Goal: Use online tool/utility: Utilize a website feature to perform a specific function

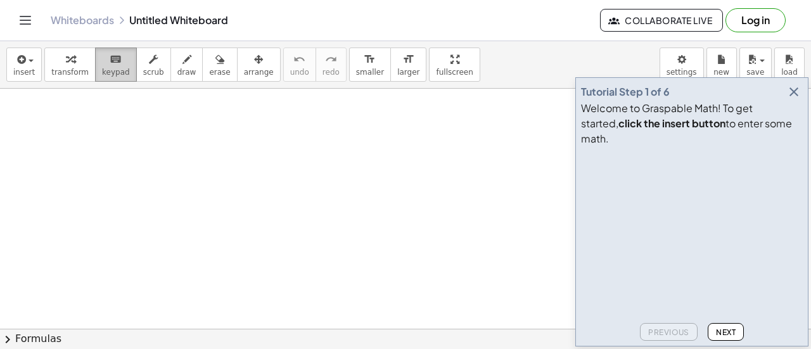
click at [110, 65] on icon "keyboard" at bounding box center [116, 59] width 12 height 15
click at [109, 72] on span "keypad" at bounding box center [116, 72] width 28 height 9
click at [799, 99] on icon "button" at bounding box center [793, 91] width 15 height 15
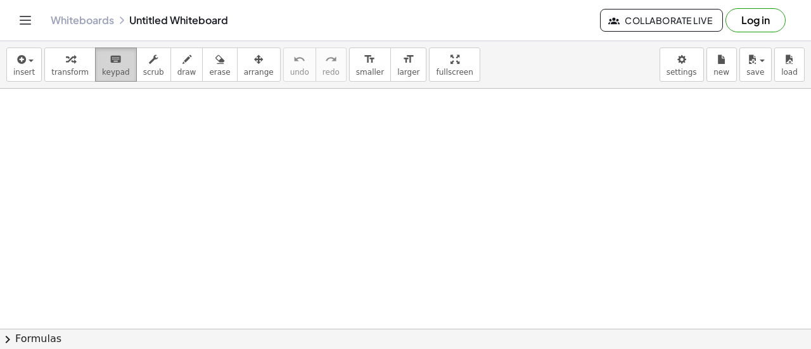
click at [110, 65] on icon "keyboard" at bounding box center [116, 59] width 12 height 15
click at [110, 63] on icon "keyboard" at bounding box center [116, 59] width 12 height 15
click at [25, 68] on span "insert" at bounding box center [24, 72] width 22 height 9
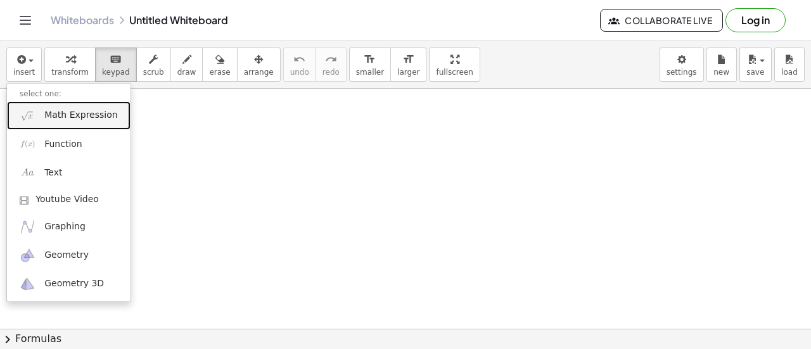
click at [92, 111] on span "Math Expression" at bounding box center [80, 115] width 73 height 13
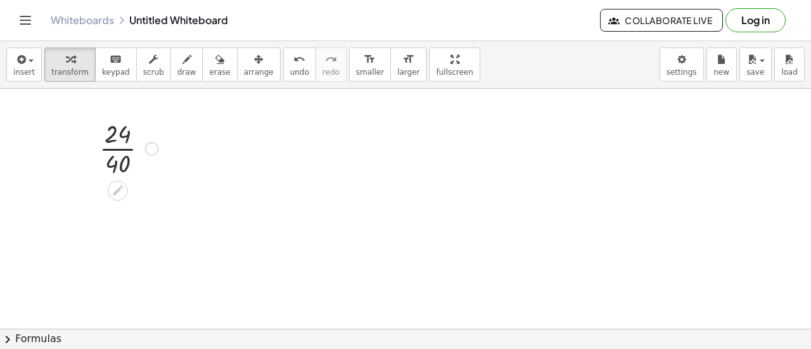
click at [117, 145] on div at bounding box center [129, 147] width 72 height 63
click at [143, 208] on div at bounding box center [142, 212] width 14 height 14
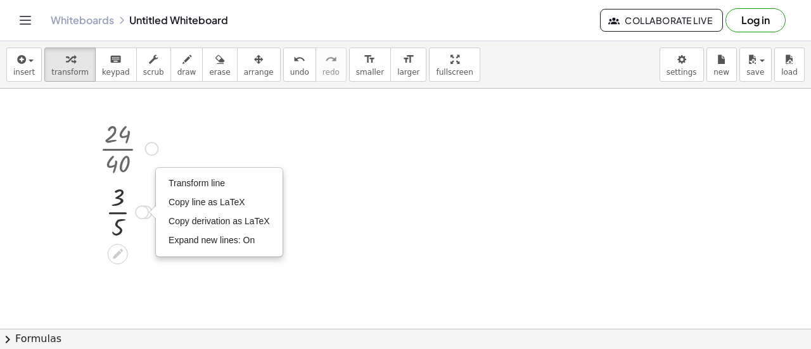
click at [148, 144] on div at bounding box center [152, 149] width 14 height 14
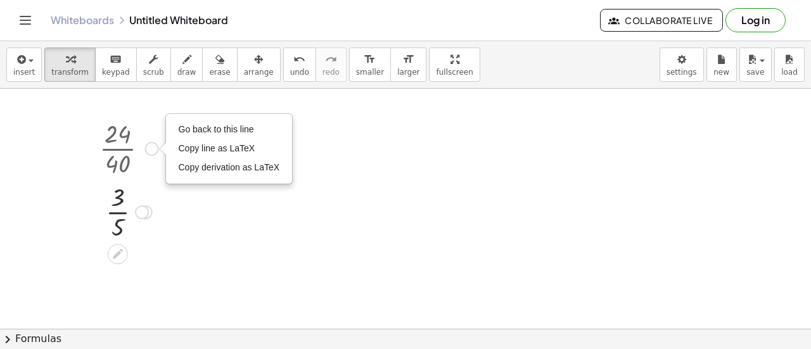
click at [125, 210] on div at bounding box center [129, 210] width 72 height 63
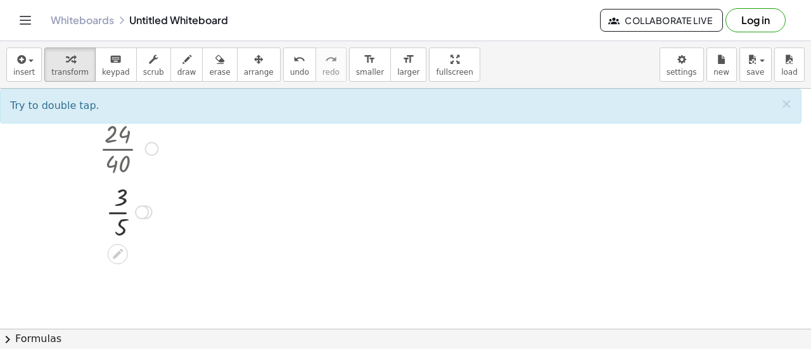
click at [117, 210] on div at bounding box center [129, 210] width 72 height 63
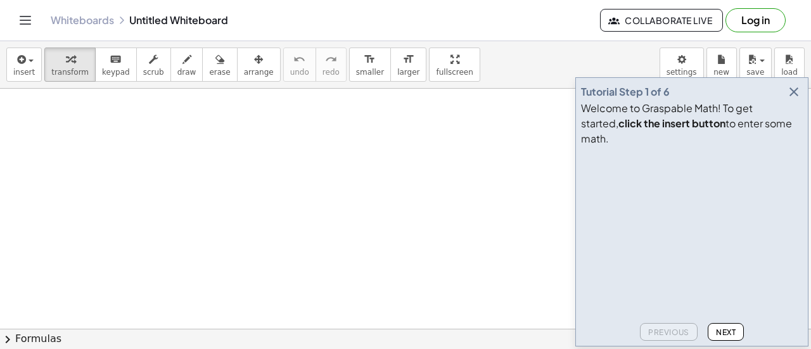
click at [792, 99] on icon "button" at bounding box center [793, 91] width 15 height 15
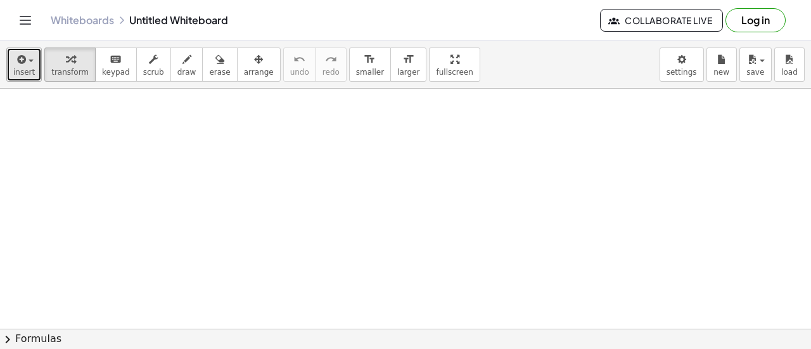
click at [18, 60] on icon "button" at bounding box center [20, 59] width 11 height 15
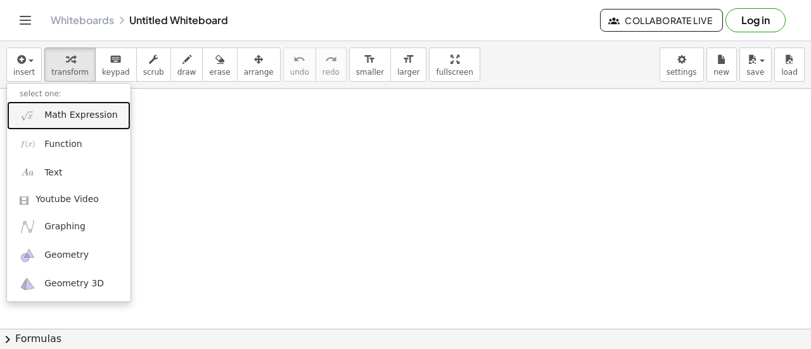
click at [68, 117] on span "Math Expression" at bounding box center [80, 115] width 73 height 13
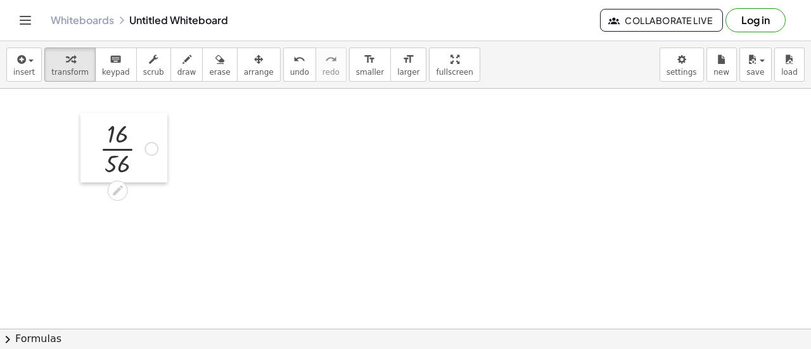
click at [97, 151] on div at bounding box center [89, 148] width 19 height 70
click at [120, 160] on div at bounding box center [128, 147] width 71 height 63
click at [122, 253] on icon at bounding box center [117, 253] width 13 height 13
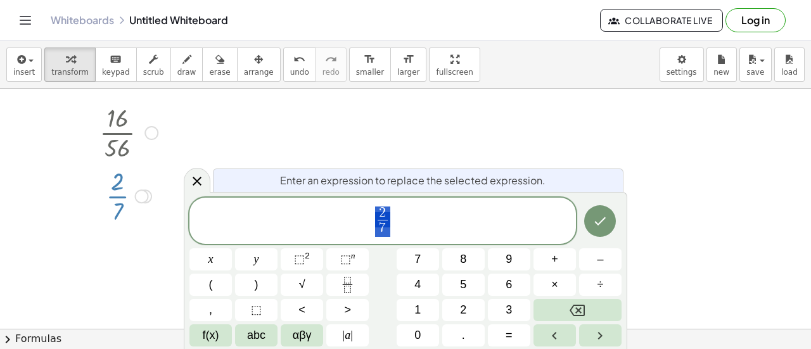
scroll to position [18, 0]
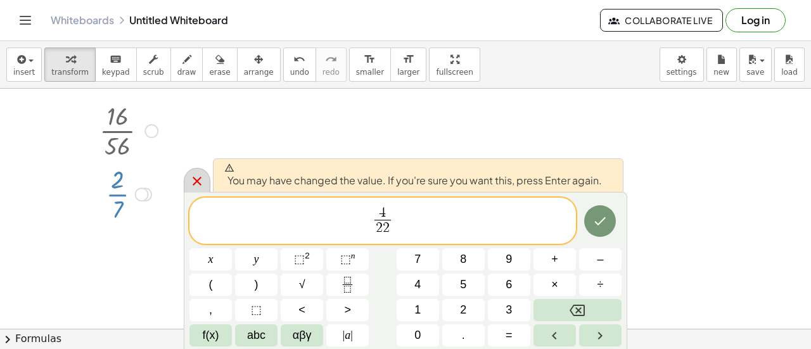
click at [208, 182] on div at bounding box center [197, 180] width 27 height 25
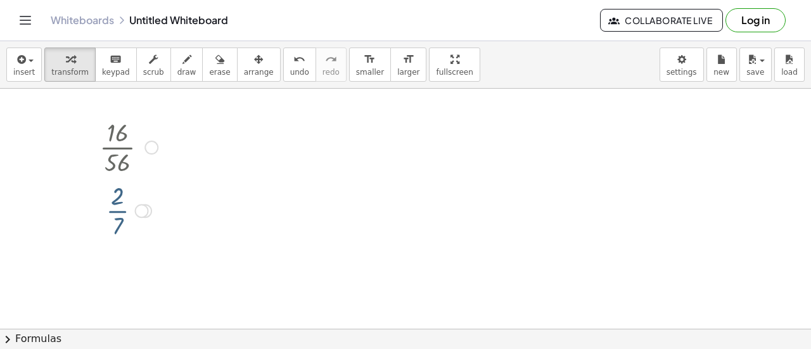
scroll to position [0, 0]
click at [153, 144] on div at bounding box center [151, 149] width 14 height 14
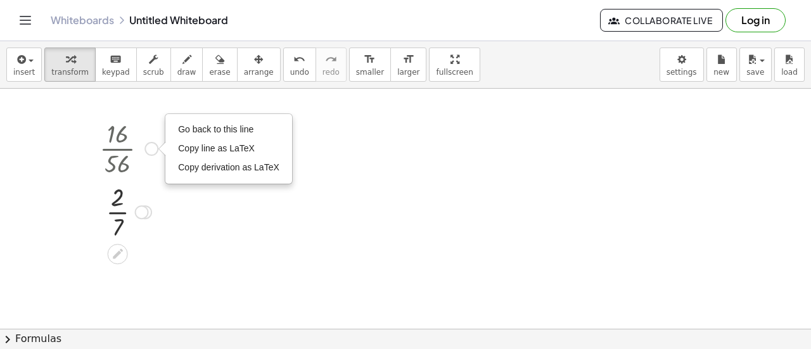
click at [123, 154] on div at bounding box center [128, 147] width 71 height 63
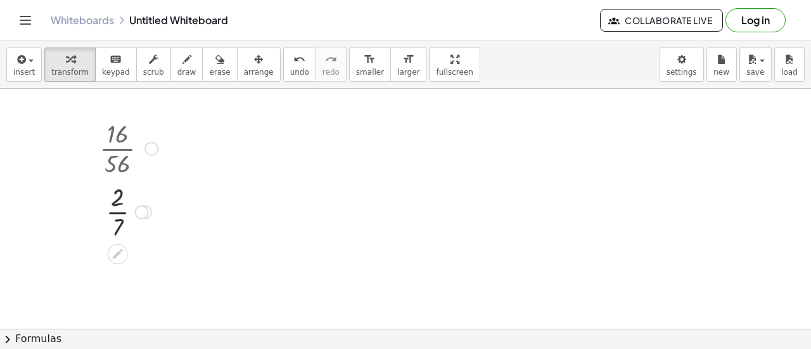
click at [118, 156] on div at bounding box center [128, 147] width 71 height 63
click at [120, 253] on icon at bounding box center [117, 253] width 13 height 13
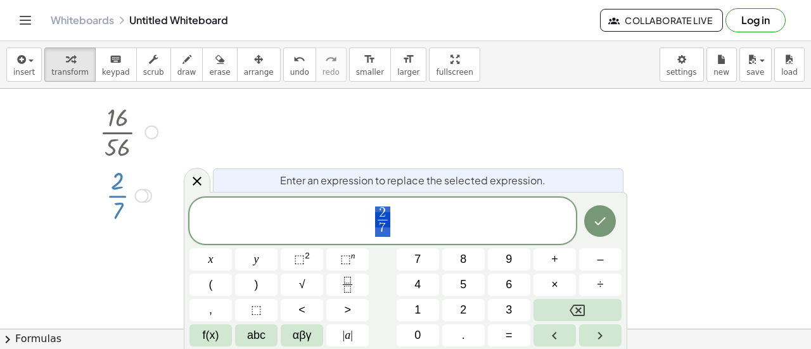
scroll to position [18, 0]
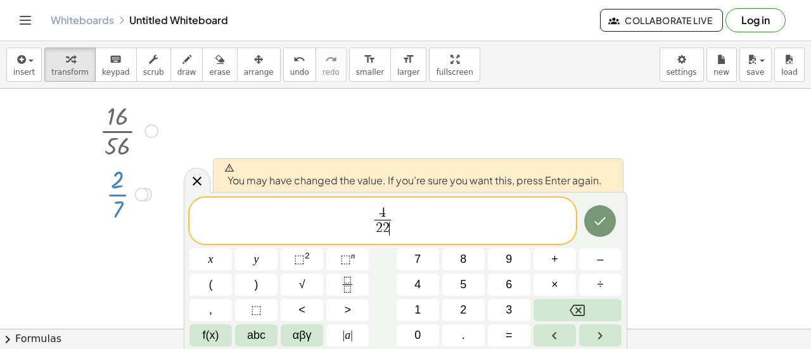
click at [232, 248] on div at bounding box center [210, 259] width 42 height 22
click at [614, 226] on button "Done" at bounding box center [600, 221] width 32 height 32
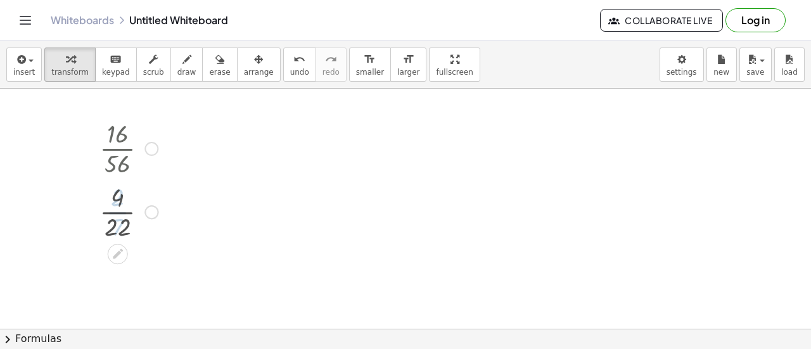
scroll to position [0, 0]
click at [110, 288] on div at bounding box center [128, 274] width 71 height 63
click at [121, 270] on div at bounding box center [128, 274] width 71 height 63
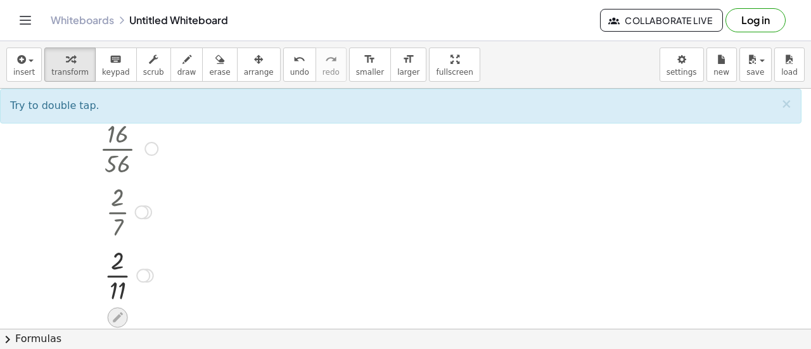
click at [121, 307] on div at bounding box center [118, 317] width 20 height 20
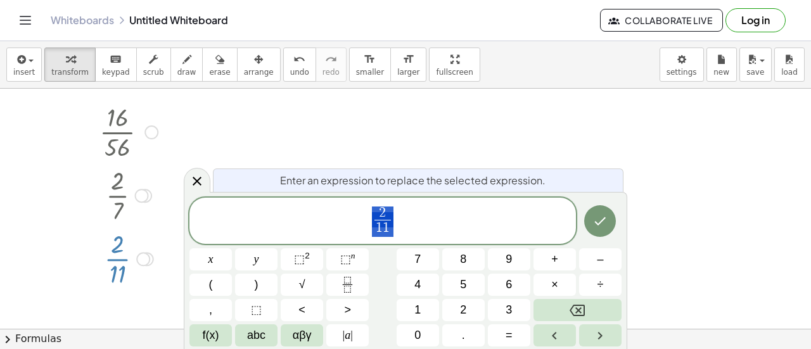
scroll to position [18, 0]
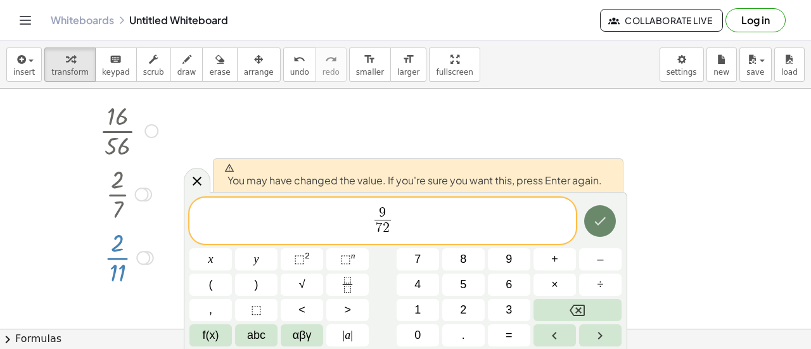
click at [604, 216] on icon "Done" at bounding box center [599, 220] width 15 height 15
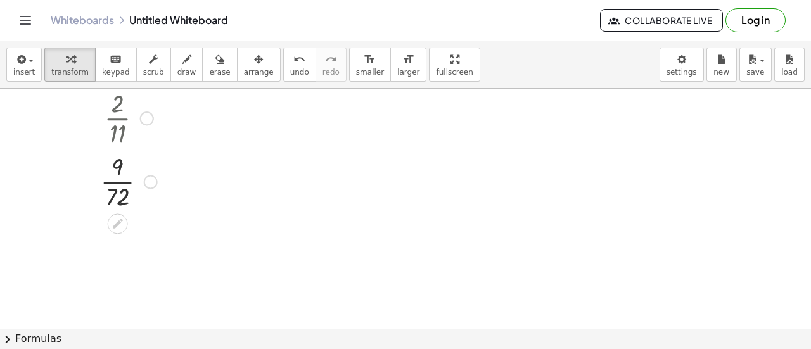
scroll to position [156, 0]
click at [115, 201] on div at bounding box center [128, 180] width 71 height 63
click at [118, 287] on icon at bounding box center [118, 287] width 10 height 10
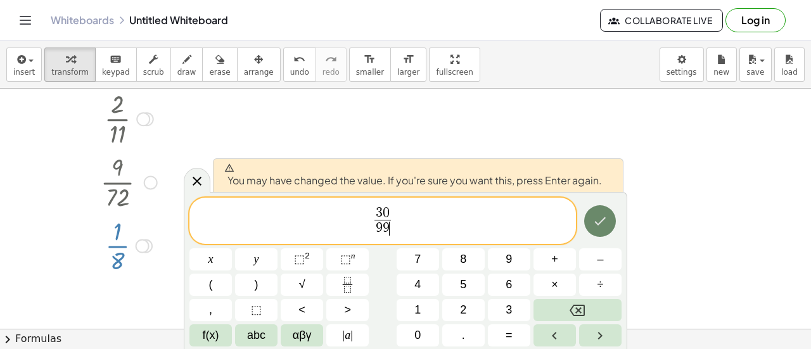
click at [604, 217] on icon "Done" at bounding box center [599, 220] width 15 height 15
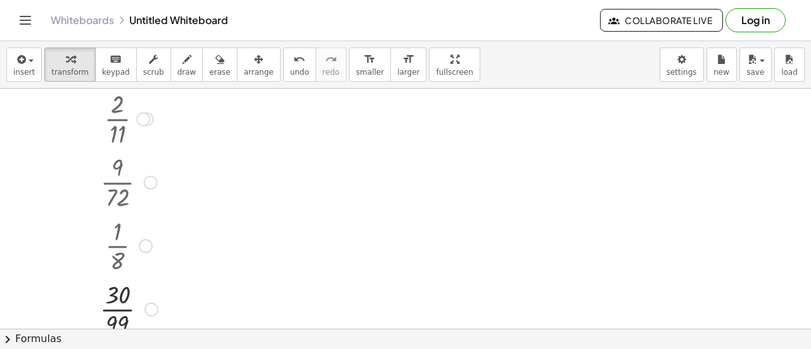
click at [87, 270] on div at bounding box center [89, 149] width 19 height 387
click at [119, 294] on div at bounding box center [128, 307] width 71 height 63
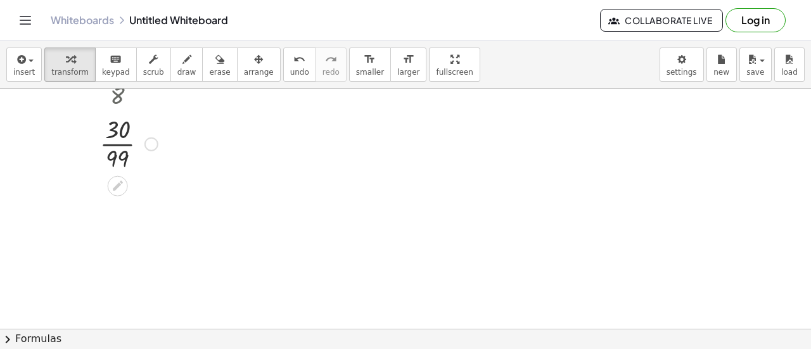
click at [127, 156] on div at bounding box center [128, 142] width 71 height 63
